Goal: Task Accomplishment & Management: Manage account settings

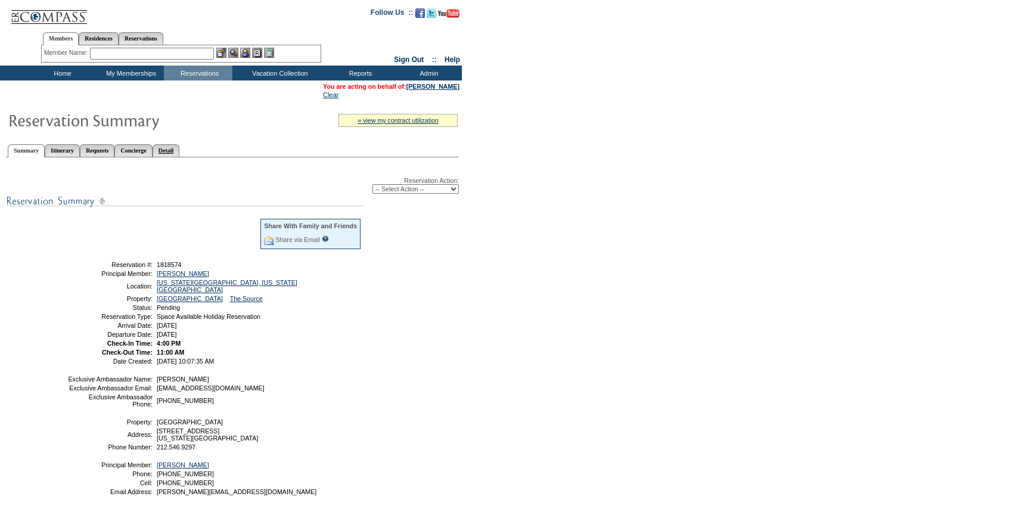
click at [180, 148] on link "Detail" at bounding box center [166, 150] width 27 height 13
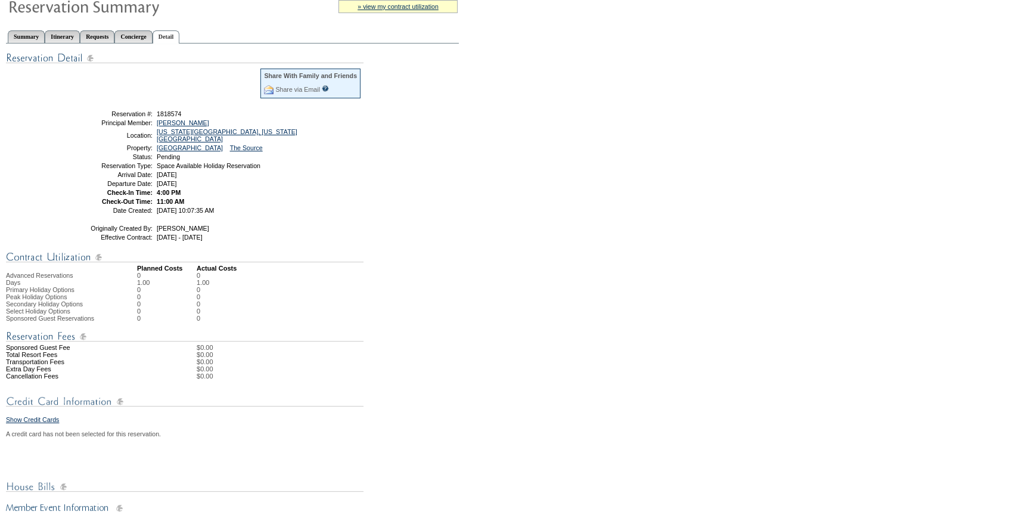
scroll to position [100, 0]
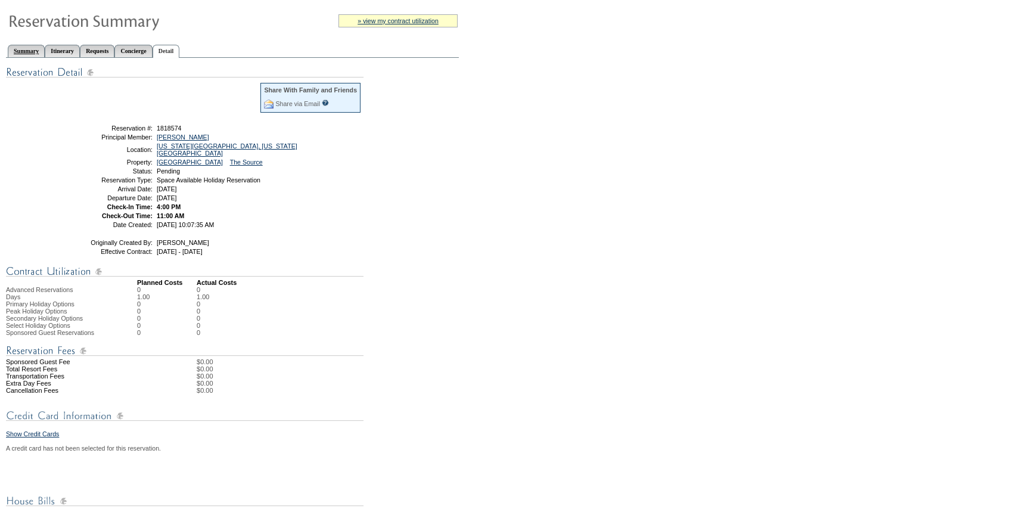
click at [30, 49] on link "Summary" at bounding box center [26, 51] width 37 height 13
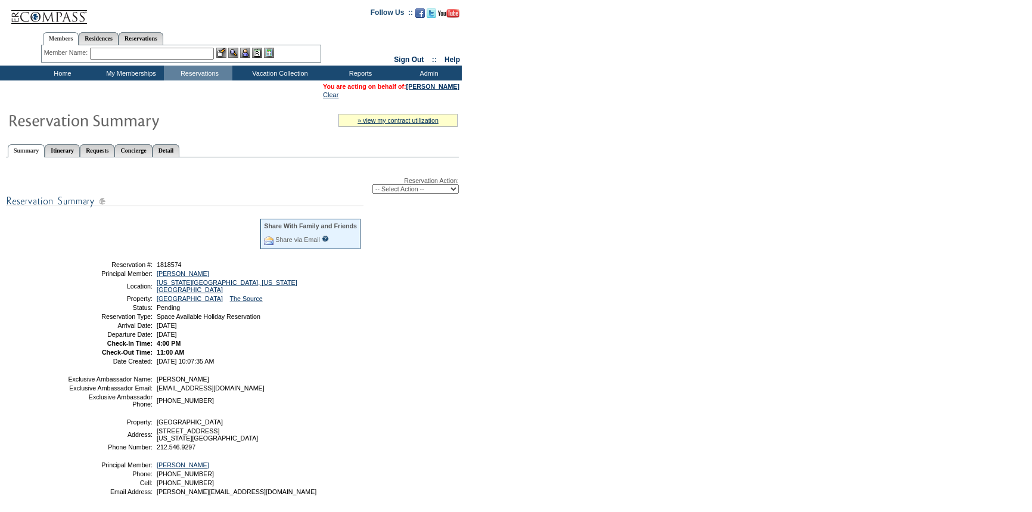
scroll to position [100, 0]
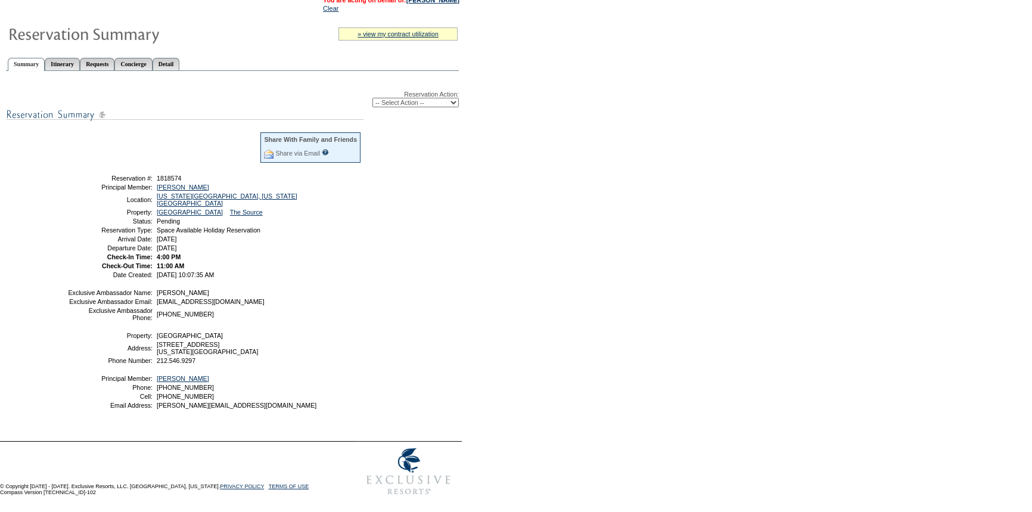
click at [400, 98] on select "-- Select Action -- Modify Reservation Dates Modify Reservation Cost Modify Occ…" at bounding box center [415, 103] width 86 height 10
select select "CancelRes"
click at [372, 98] on select "-- Select Action -- Modify Reservation Dates Modify Reservation Cost Modify Occ…" at bounding box center [415, 103] width 86 height 10
